Goal: Navigation & Orientation: Find specific page/section

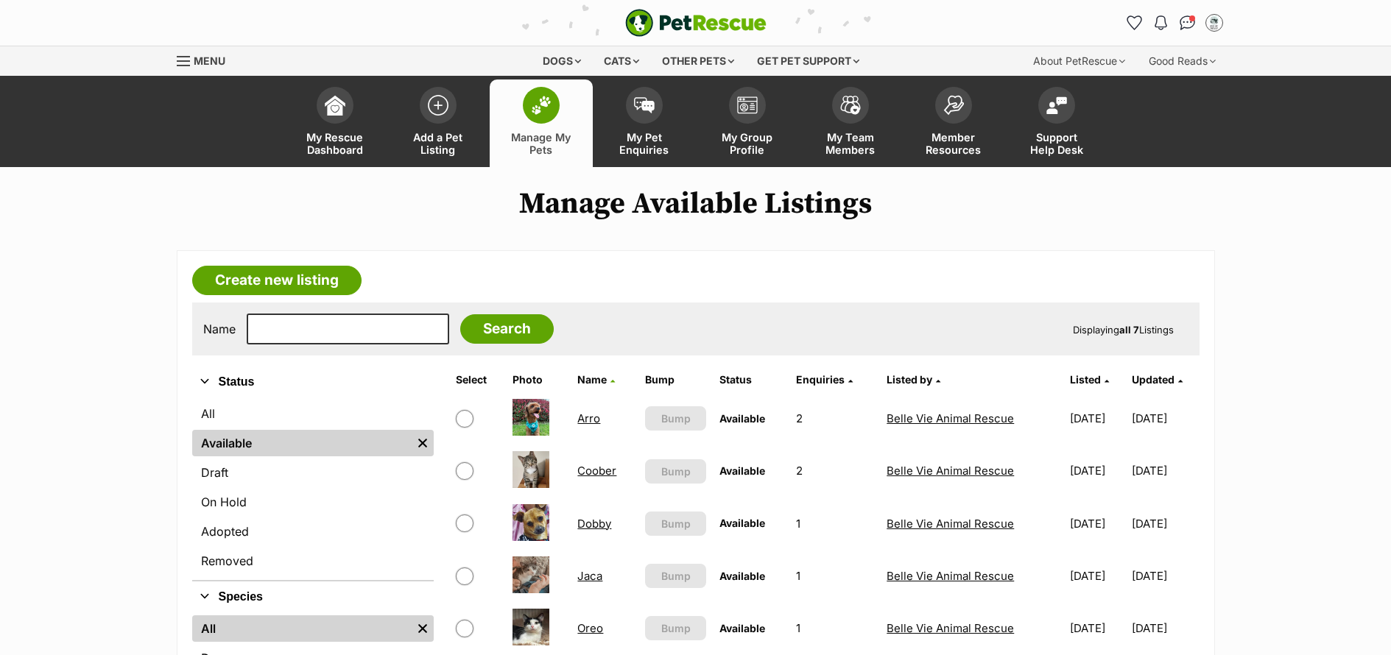
click at [660, 152] on span "My Pet Enquiries" at bounding box center [644, 143] width 66 height 25
